Goal: Navigation & Orientation: Go to known website

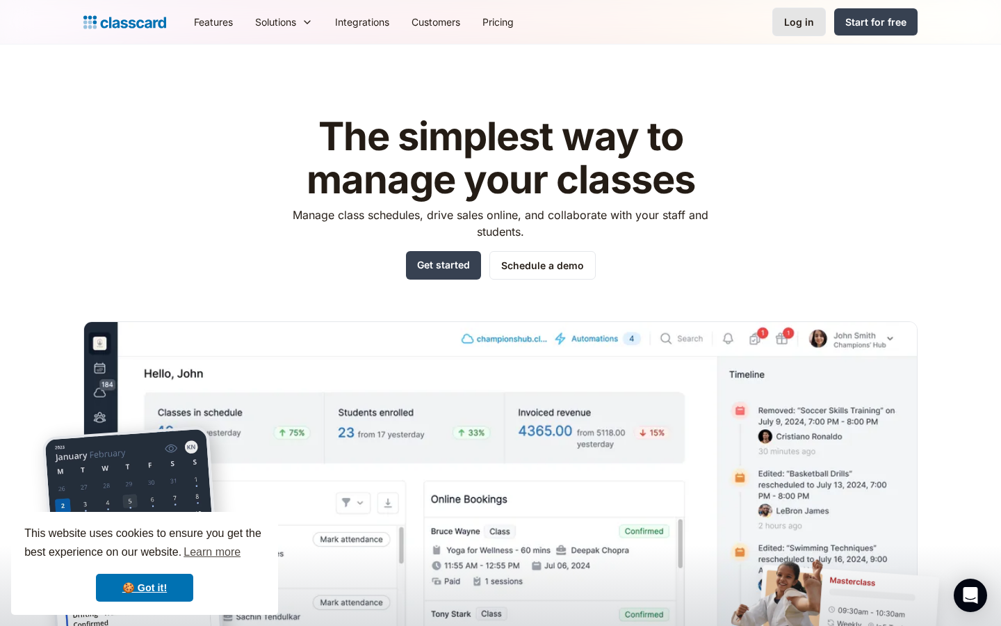
click at [492, 26] on div "Log in" at bounding box center [799, 22] width 30 height 15
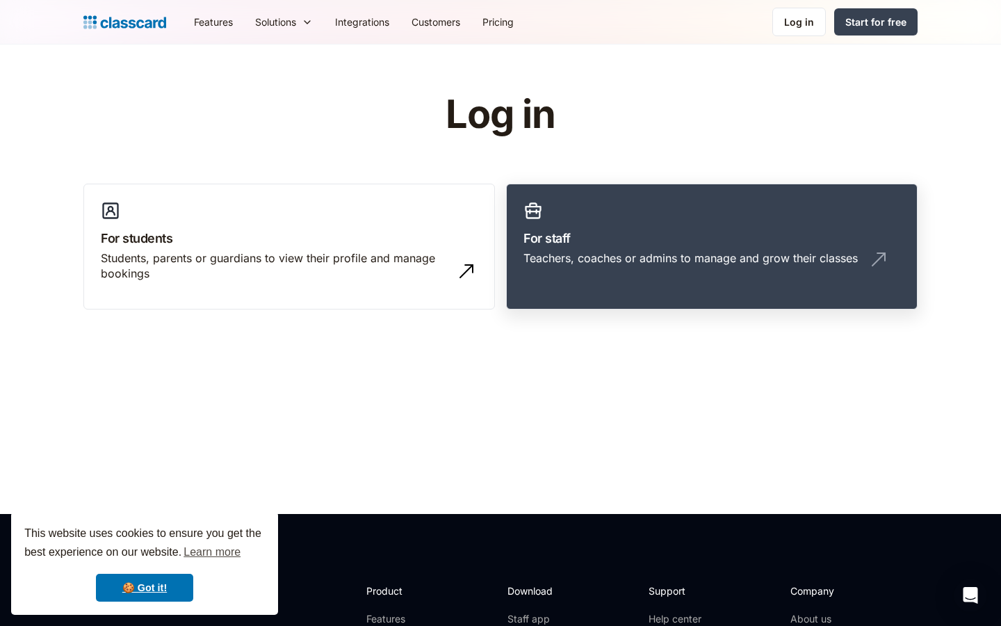
click at [565, 256] on div "Teachers, coaches or admins to manage and grow their classes" at bounding box center [690, 257] width 334 height 15
